Goal: Obtain resource: Download file/media

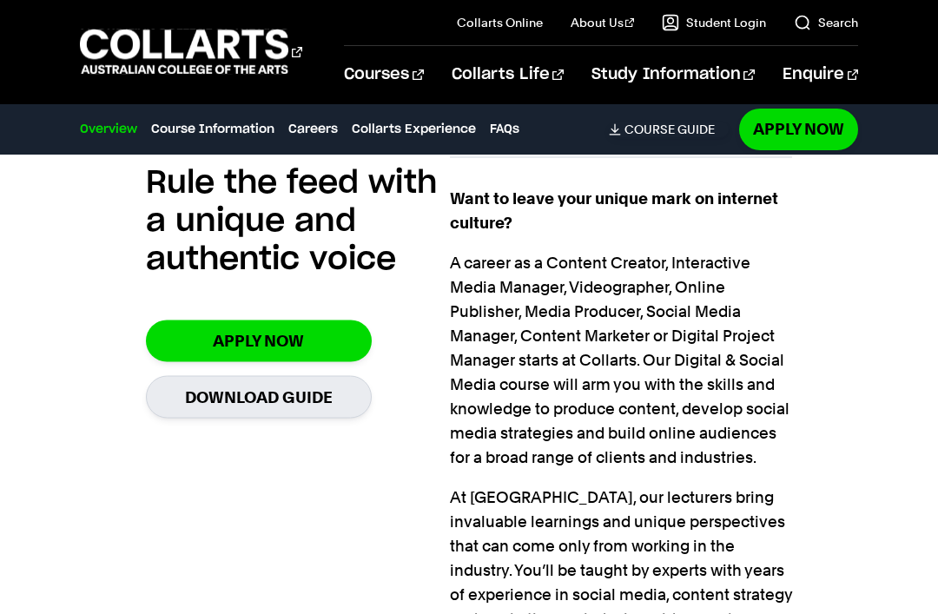
scroll to position [1318, 0]
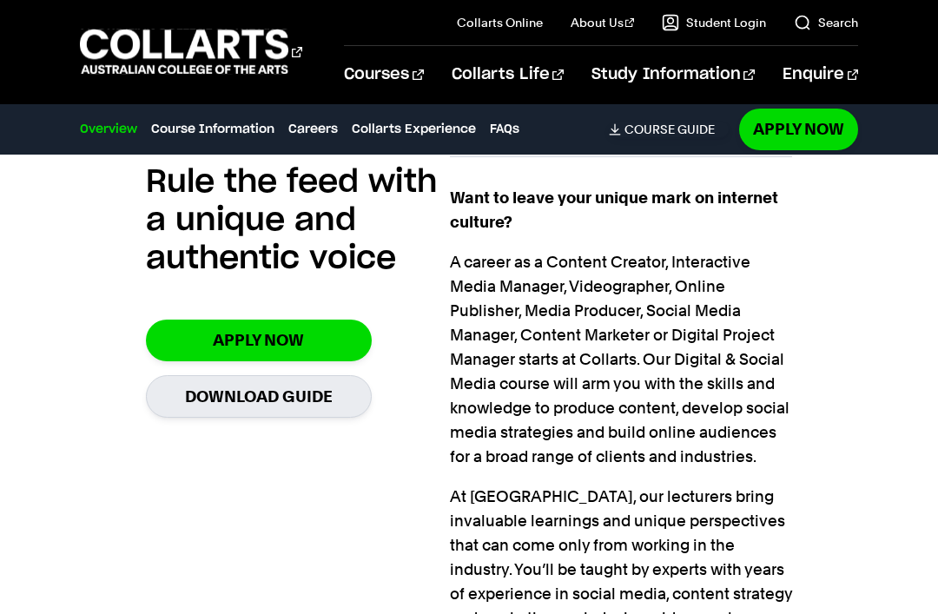
click at [320, 381] on link "Download Guide" at bounding box center [259, 396] width 226 height 43
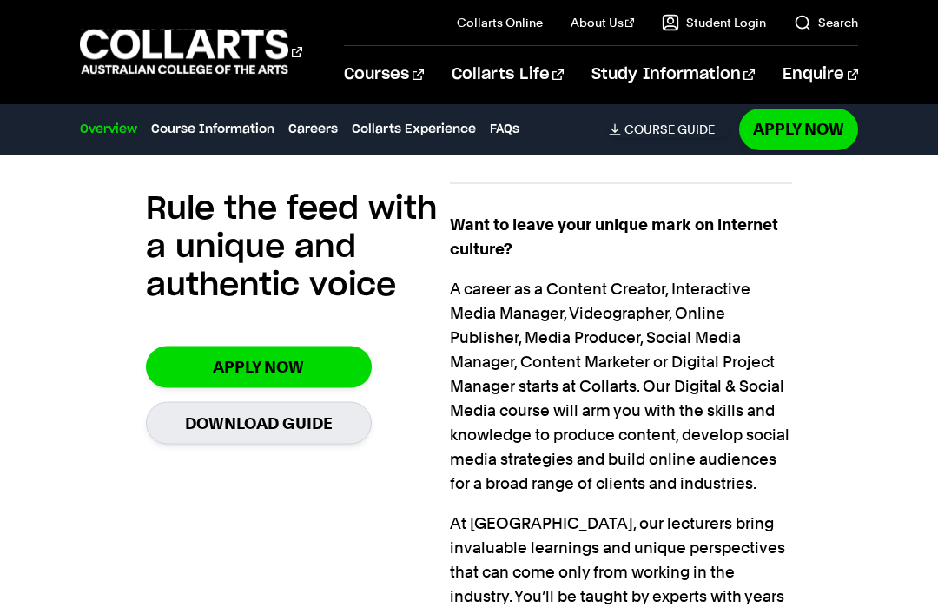
scroll to position [1292, 0]
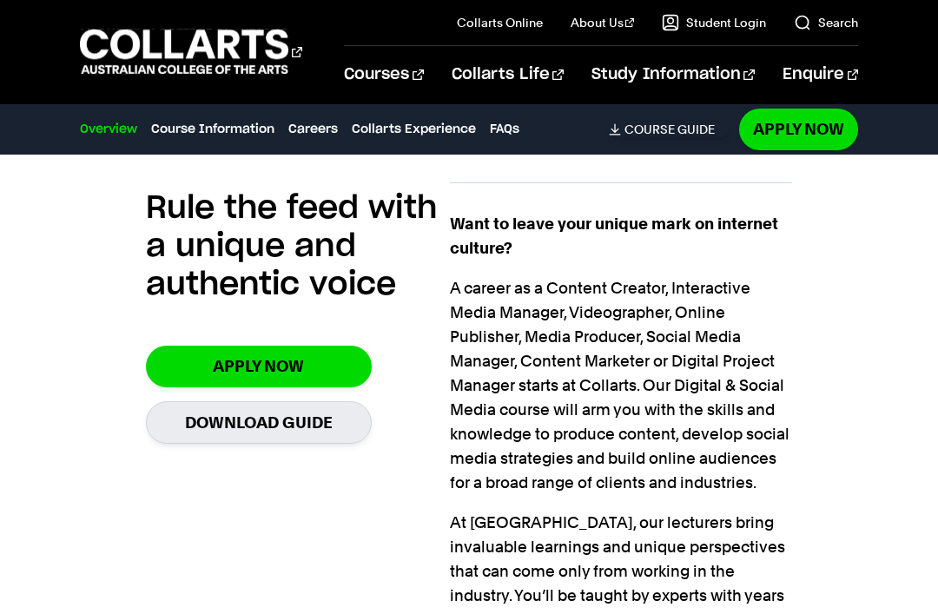
click at [344, 437] on link "Download Guide" at bounding box center [259, 422] width 226 height 43
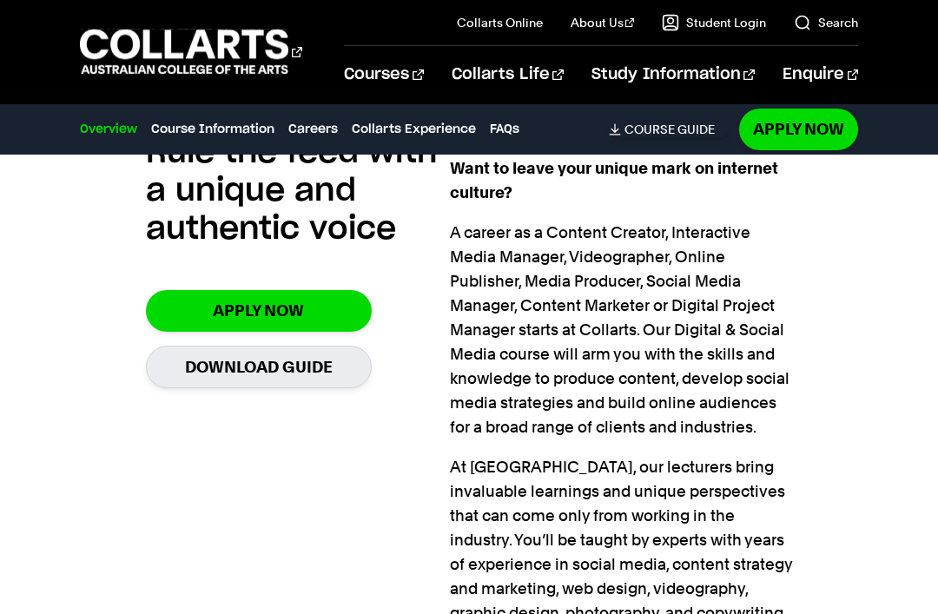
scroll to position [89, 0]
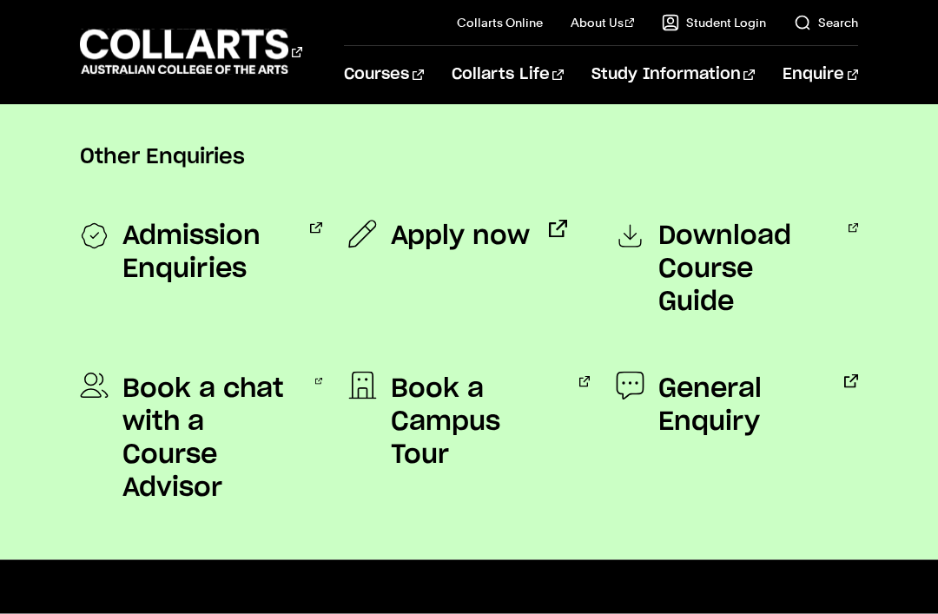
scroll to position [1412, 0]
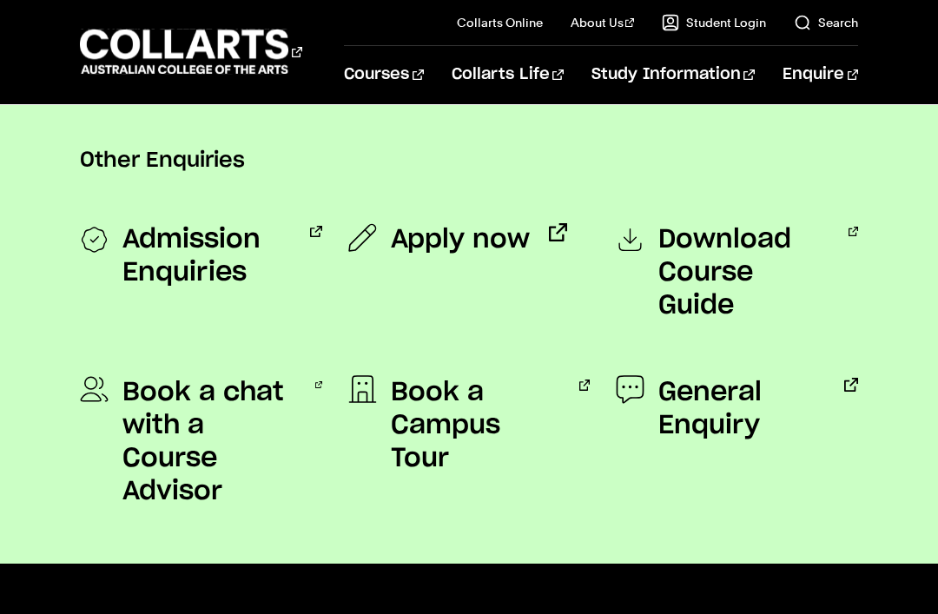
click at [767, 322] on span "Download Course Guide" at bounding box center [744, 272] width 171 height 99
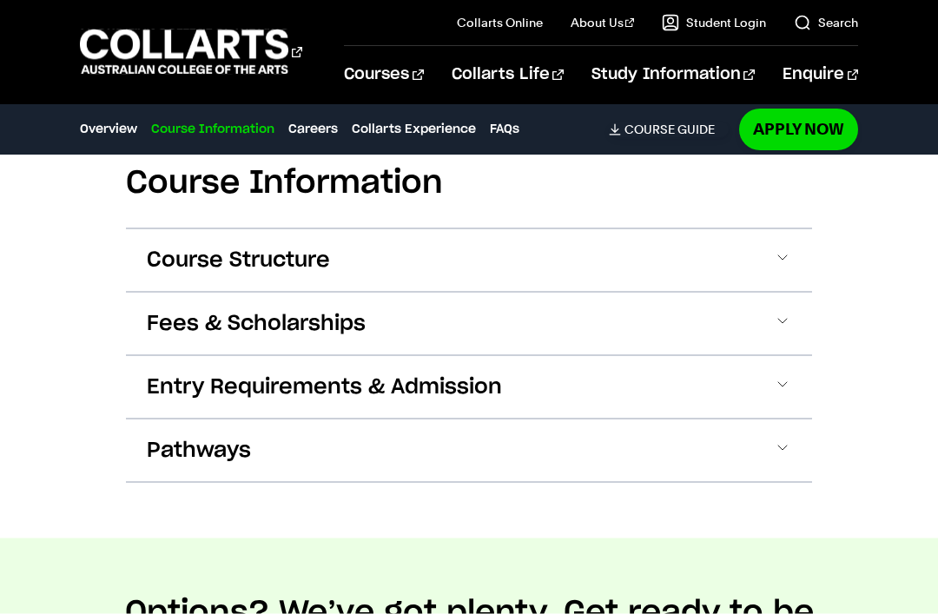
click at [797, 407] on button "Entry Requirements & Admission" at bounding box center [469, 387] width 686 height 63
